Goal: Check status: Check status

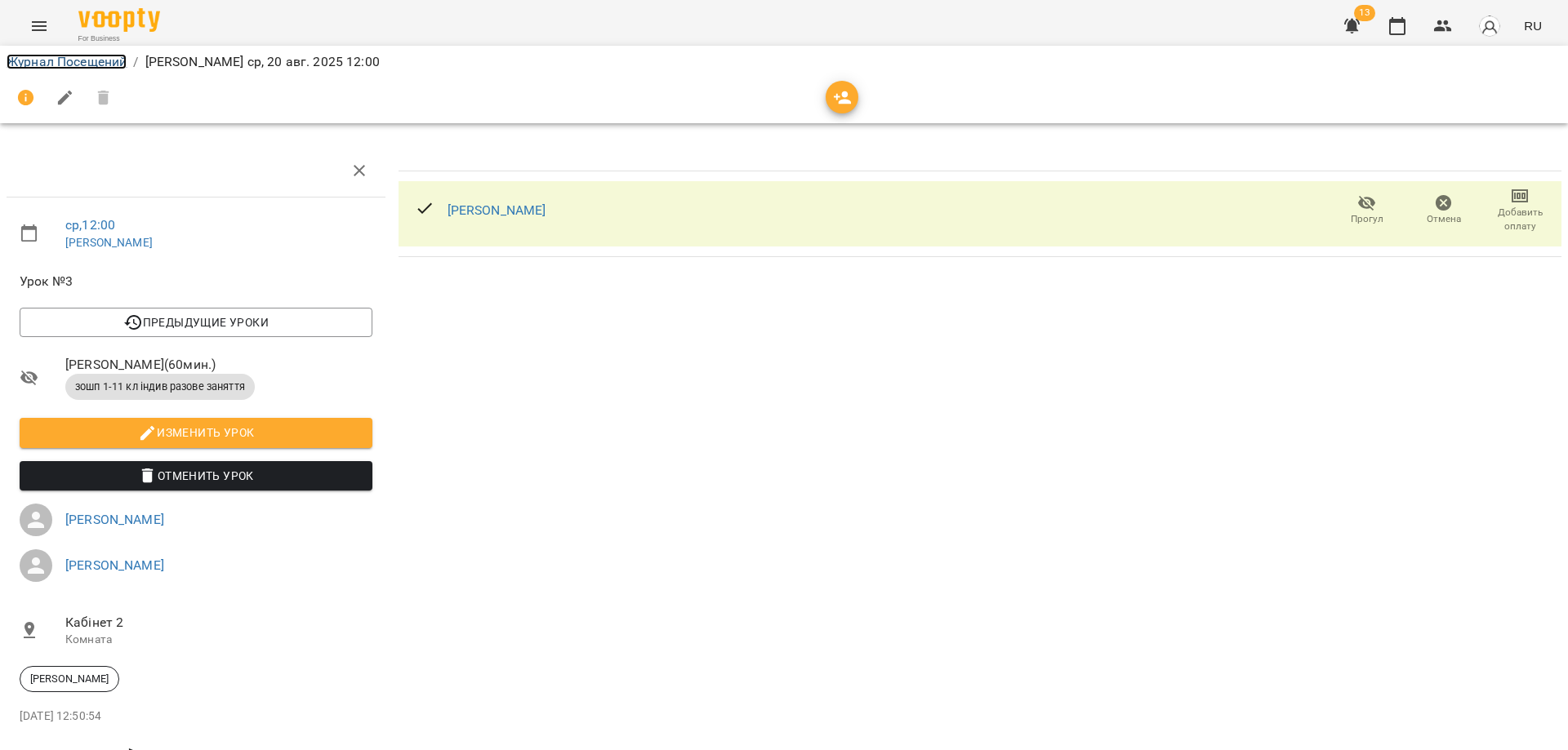
click at [60, 60] on link "Журнал Посещений" at bounding box center [67, 61] width 120 height 16
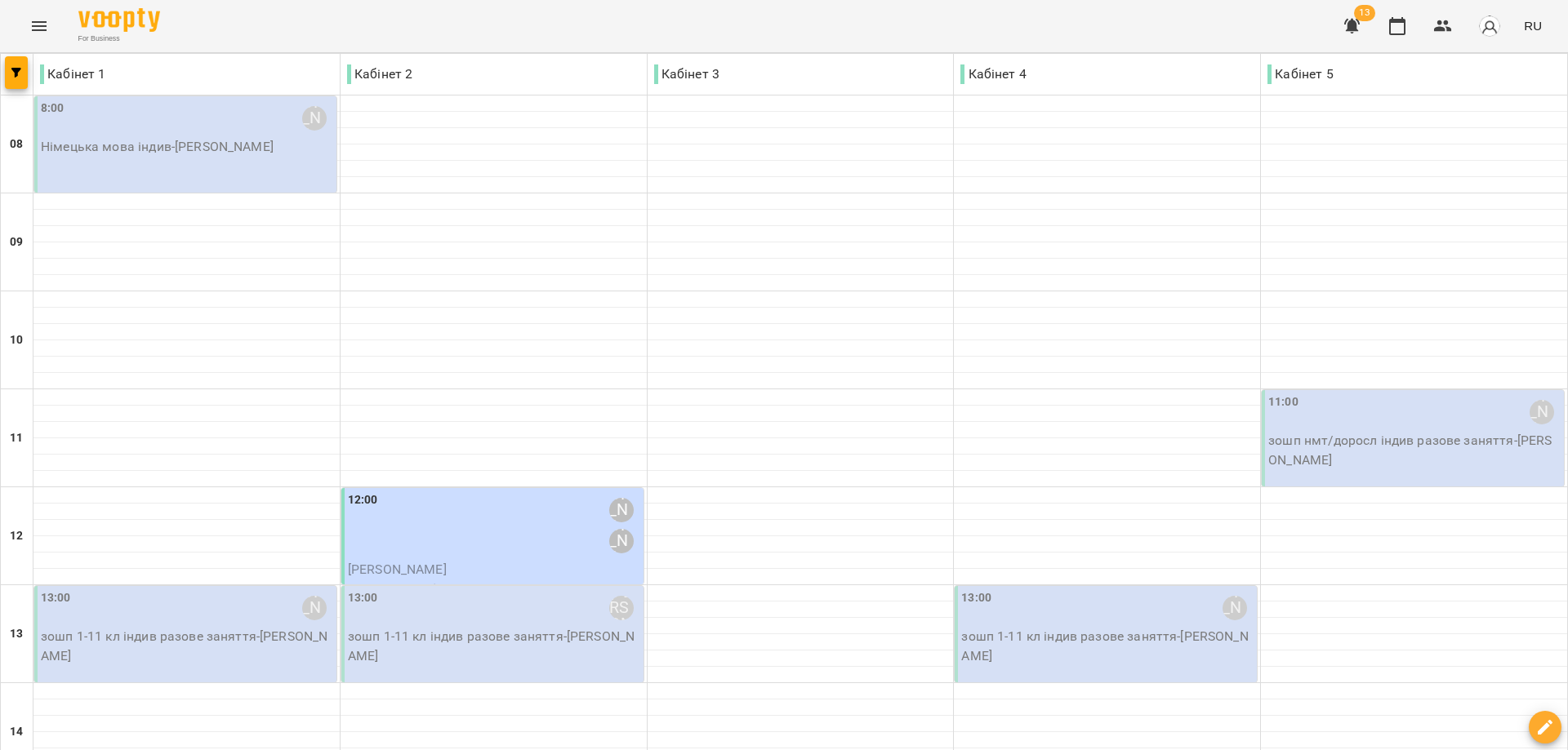
scroll to position [140, 0]
click at [502, 491] on div "12:00 [PERSON_NAME] [PERSON_NAME]" at bounding box center [494, 525] width 293 height 68
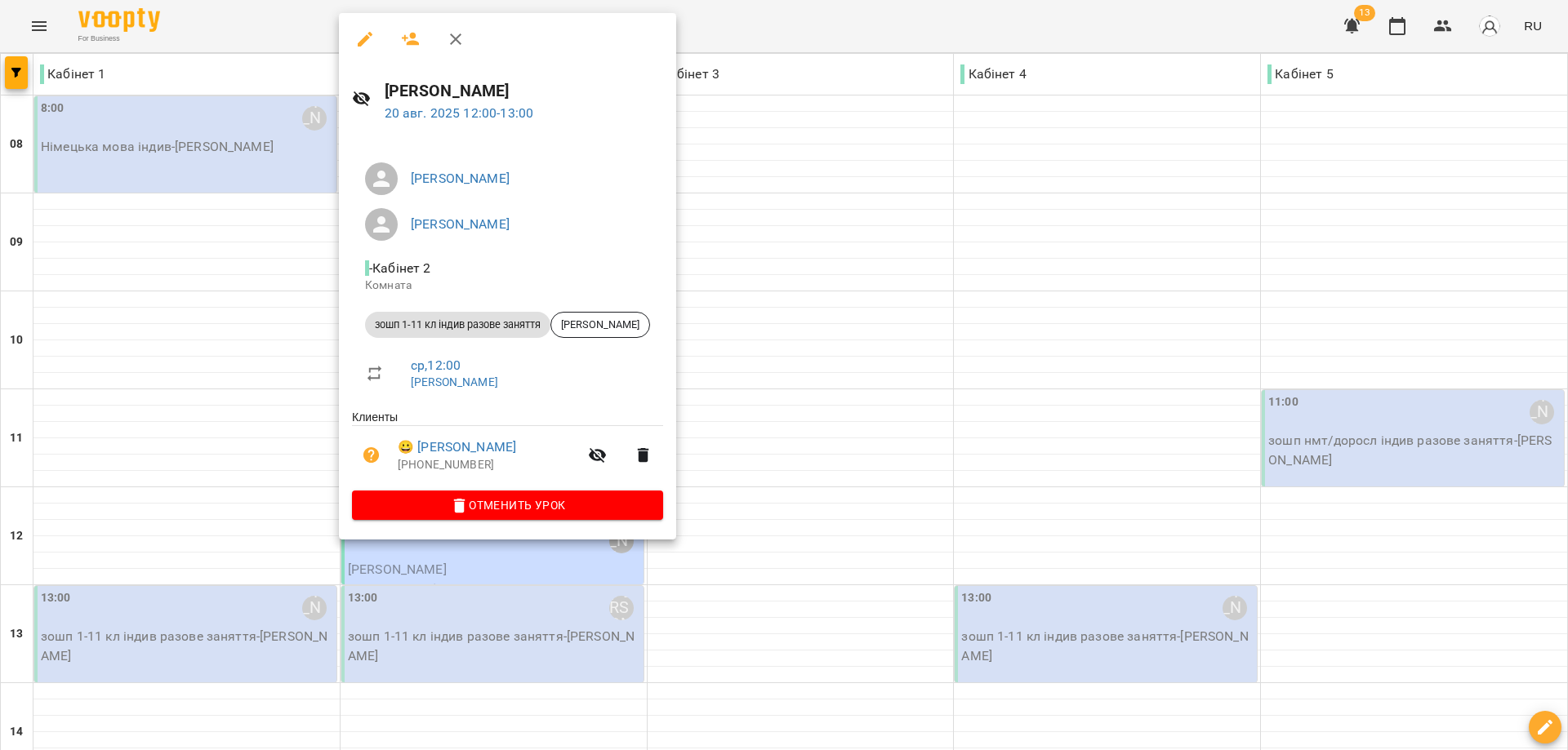
click at [452, 41] on icon "button" at bounding box center [455, 38] width 20 height 20
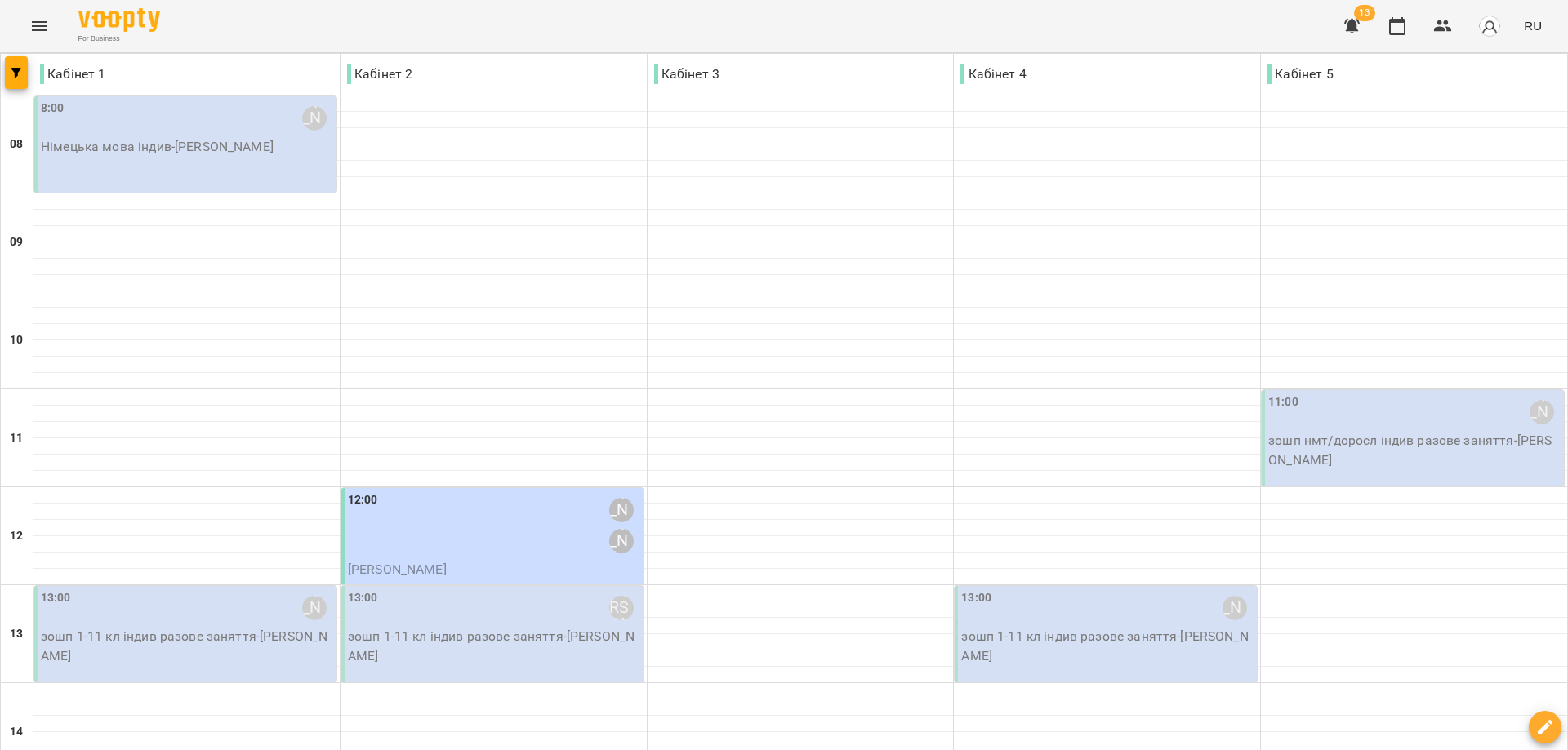
click at [408, 491] on div "12:00 [PERSON_NAME] [PERSON_NAME]" at bounding box center [494, 525] width 293 height 68
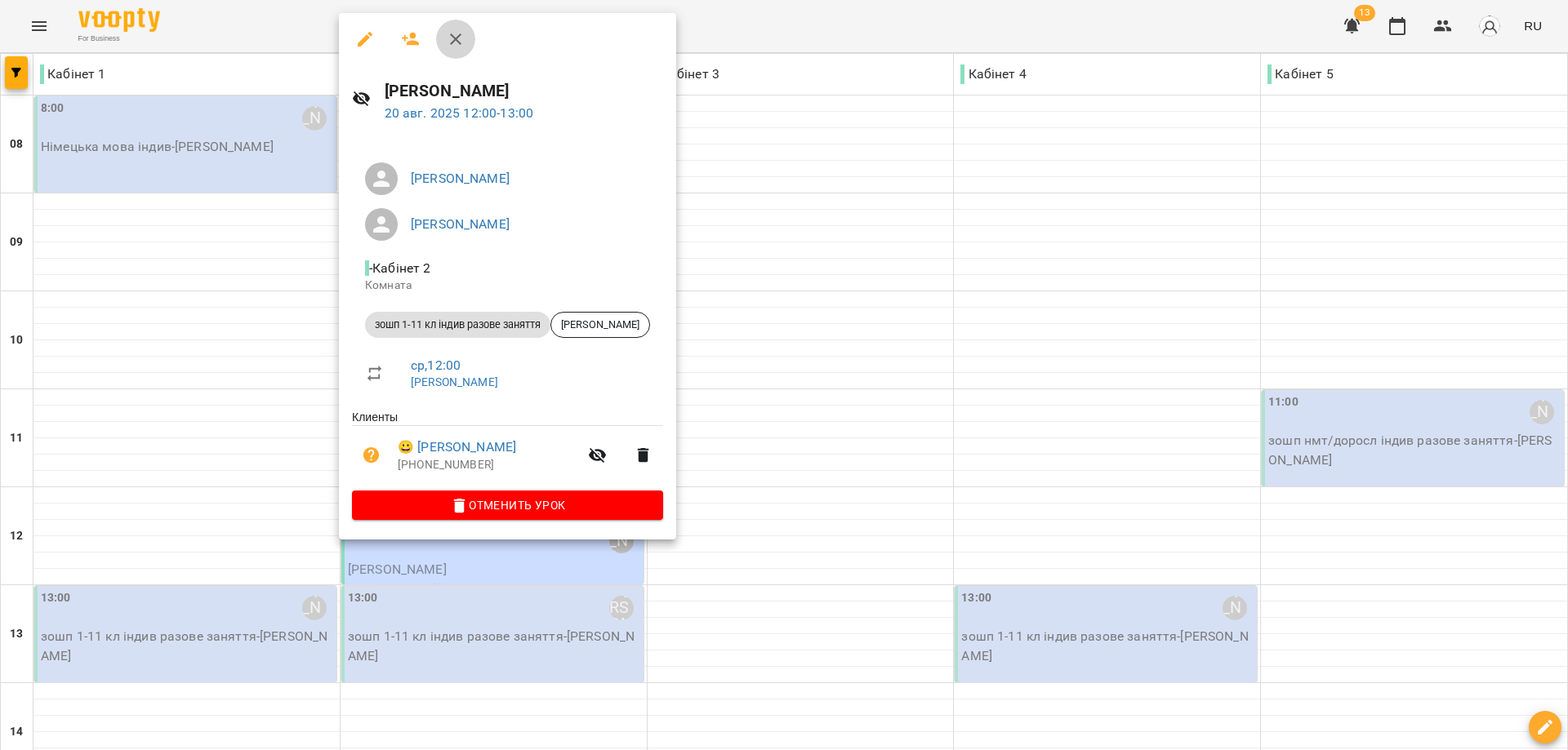
click at [461, 31] on icon "button" at bounding box center [455, 38] width 20 height 20
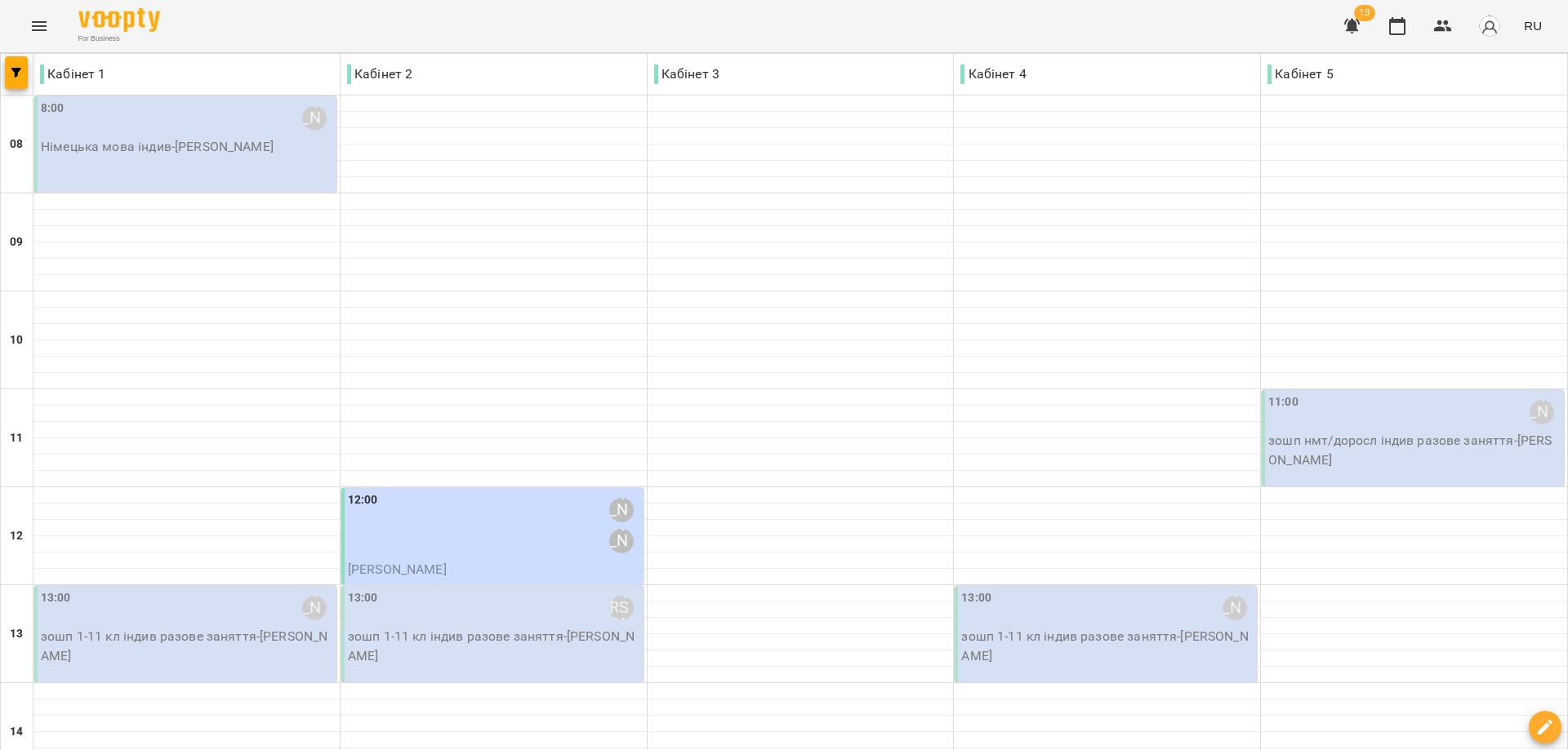
click at [527, 627] on p "зошп 1-11 кл індив разове заняття - [PERSON_NAME]" at bounding box center [494, 646] width 293 height 38
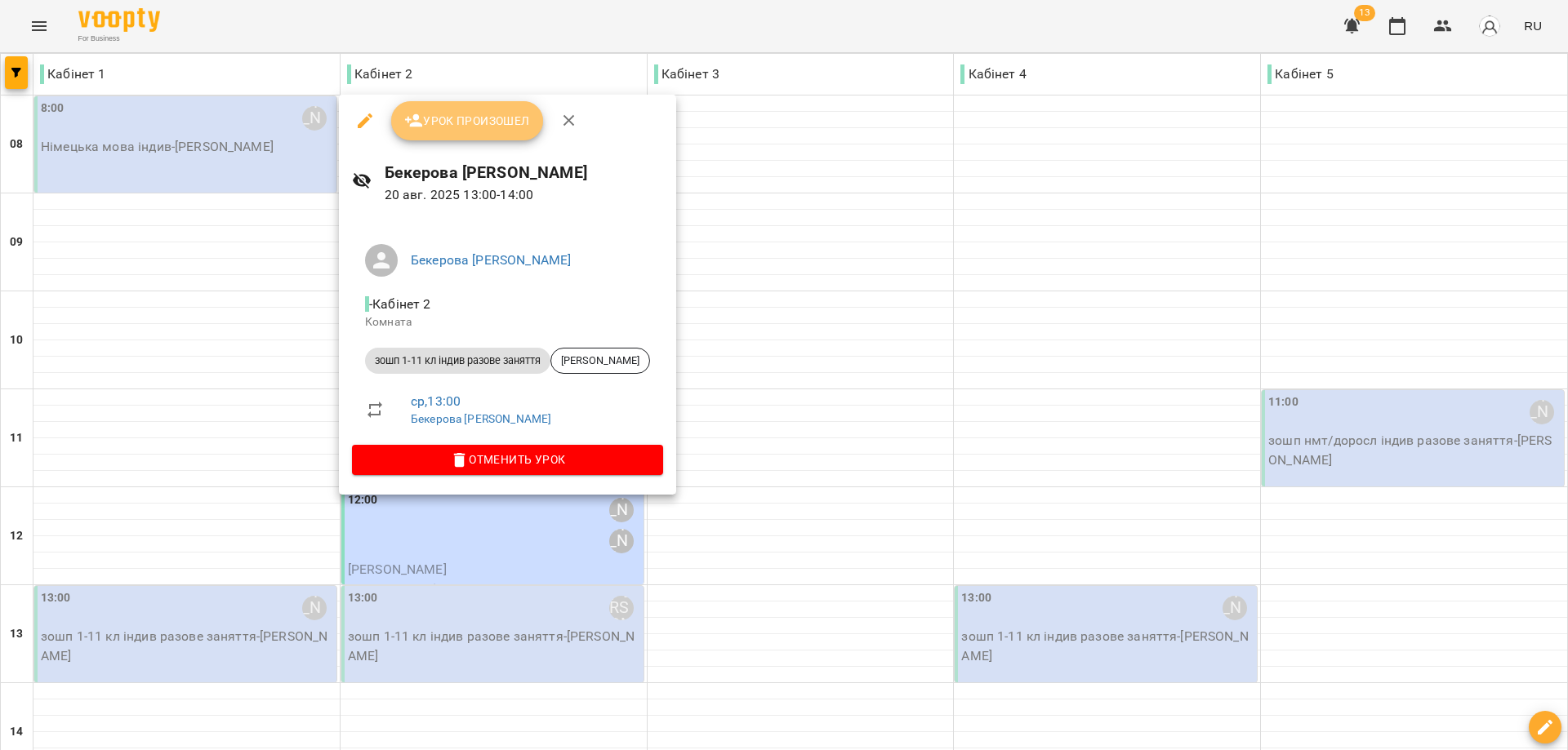
click at [453, 123] on span "Урок произошел" at bounding box center [467, 120] width 126 height 20
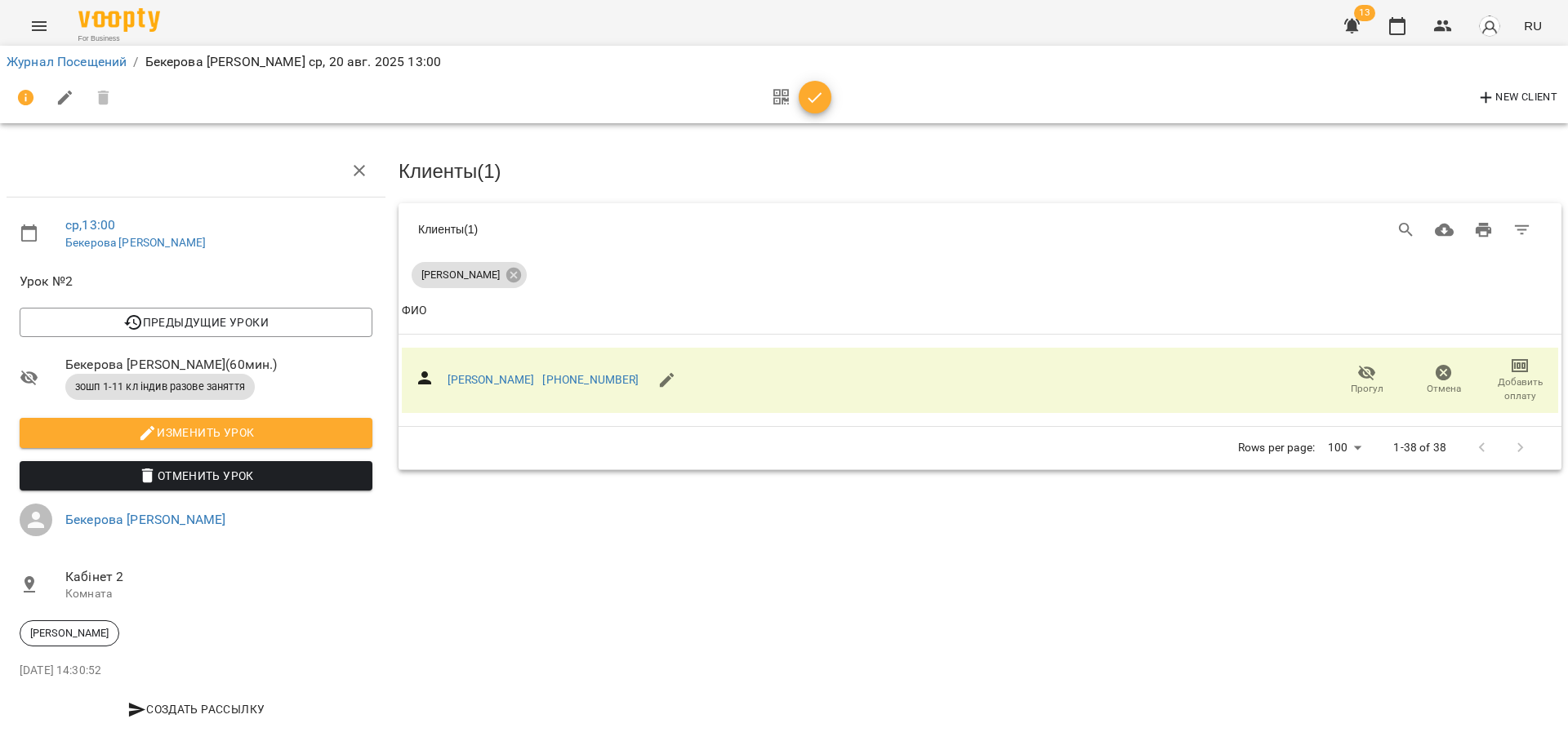
click at [822, 105] on icon "button" at bounding box center [815, 98] width 20 height 20
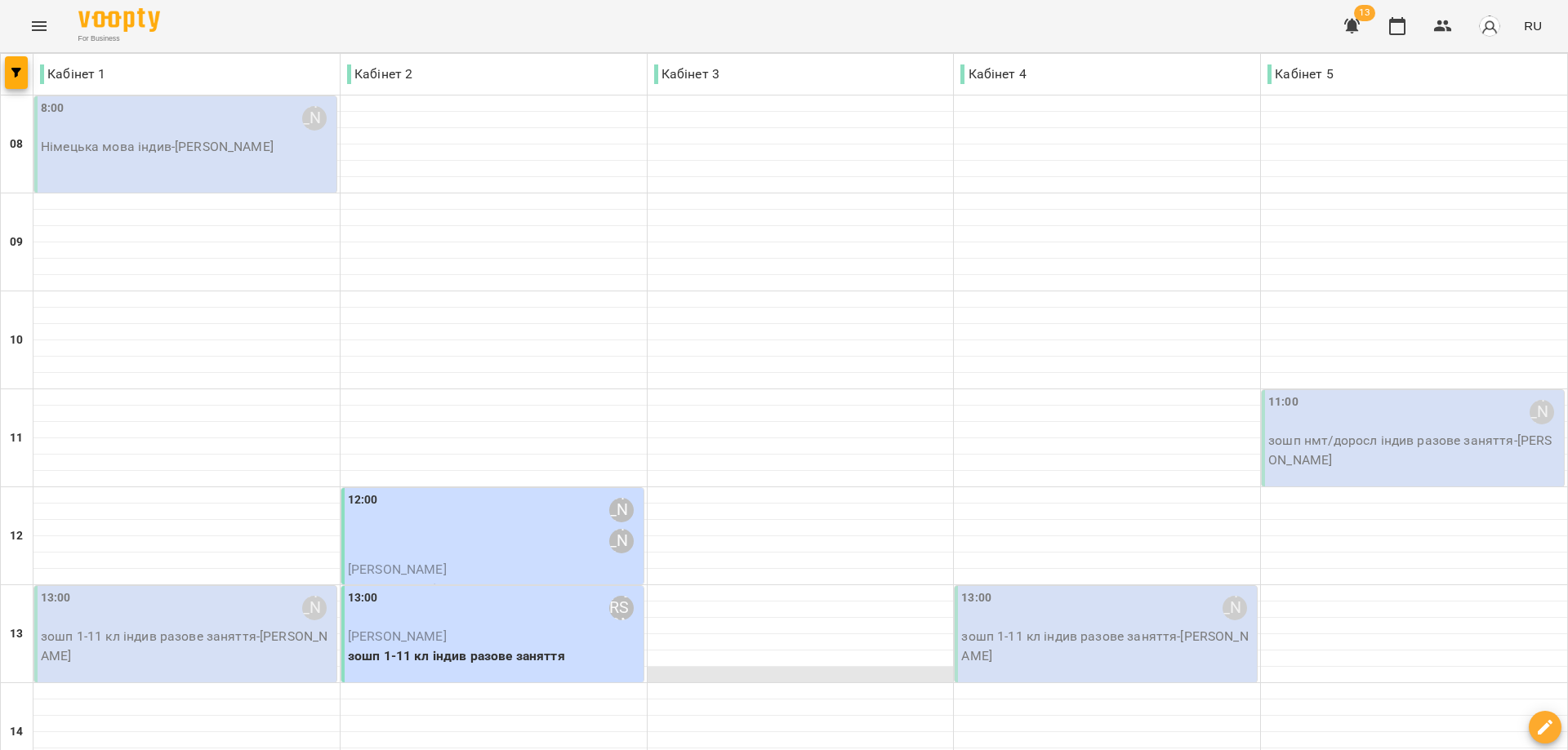
scroll to position [163, 0]
click at [475, 491] on div "12:00 [PERSON_NAME] [PERSON_NAME]" at bounding box center [494, 525] width 293 height 68
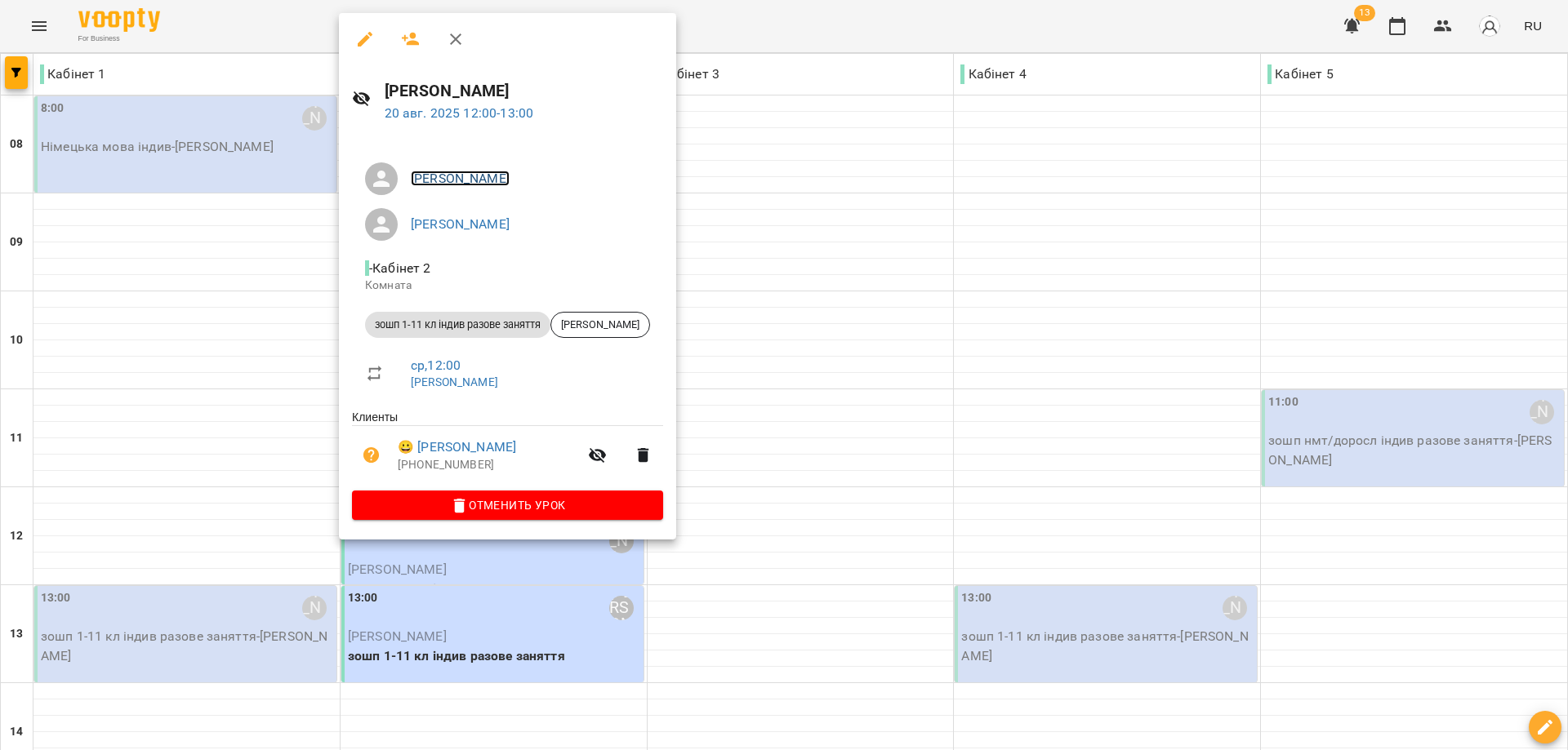
click at [495, 174] on link "[PERSON_NAME]" at bounding box center [460, 178] width 98 height 16
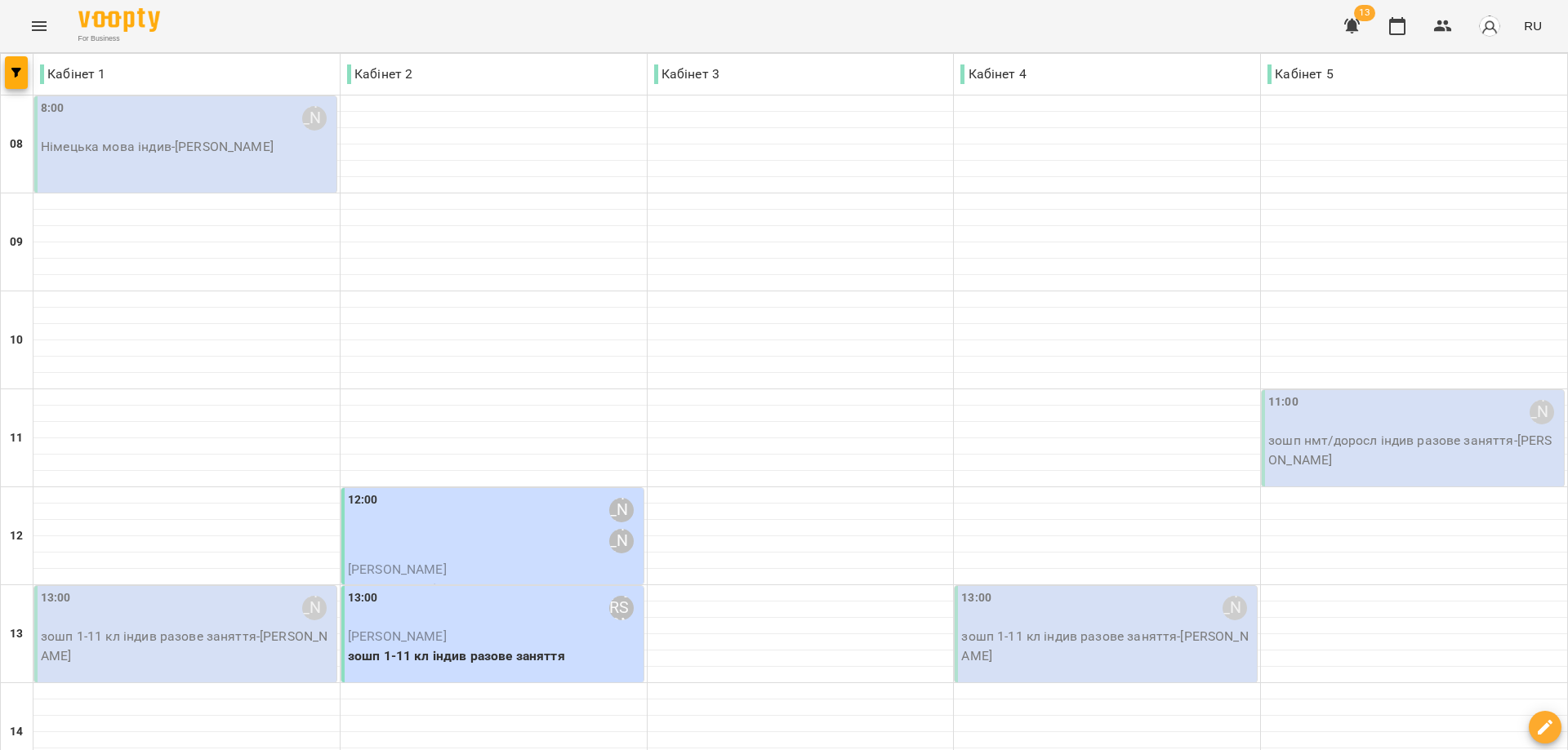
scroll to position [629, 0]
